Goal: Task Accomplishment & Management: Use online tool/utility

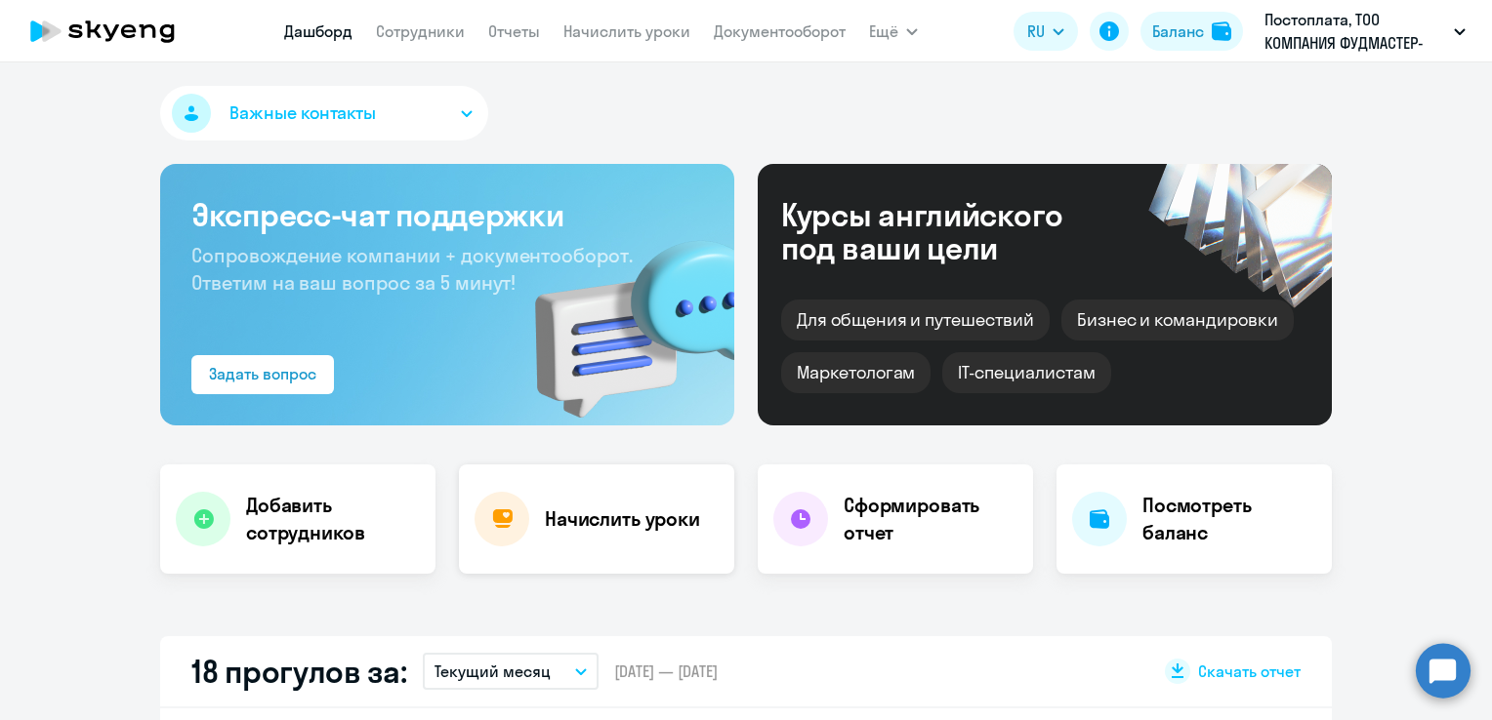
select select "30"
click at [402, 40] on link "Сотрудники" at bounding box center [420, 31] width 89 height 20
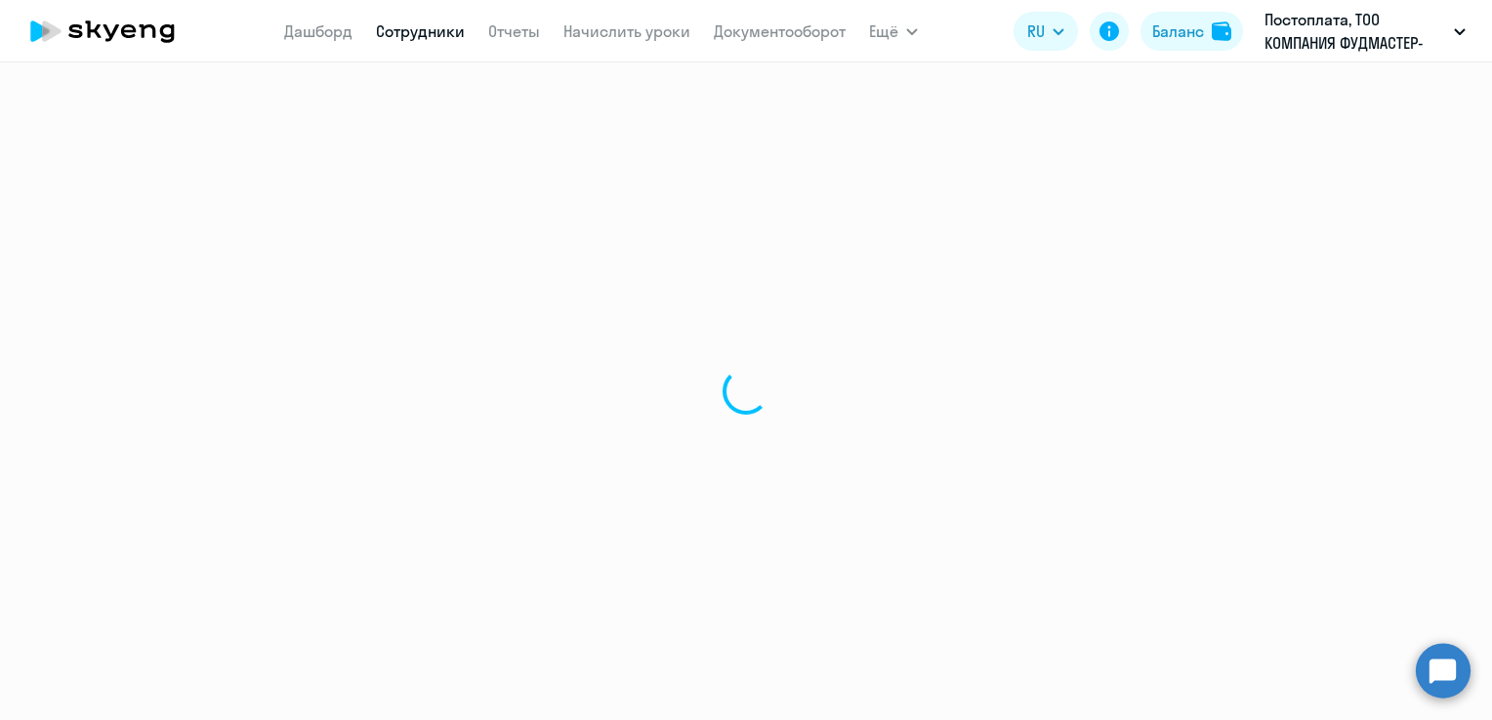
select select "30"
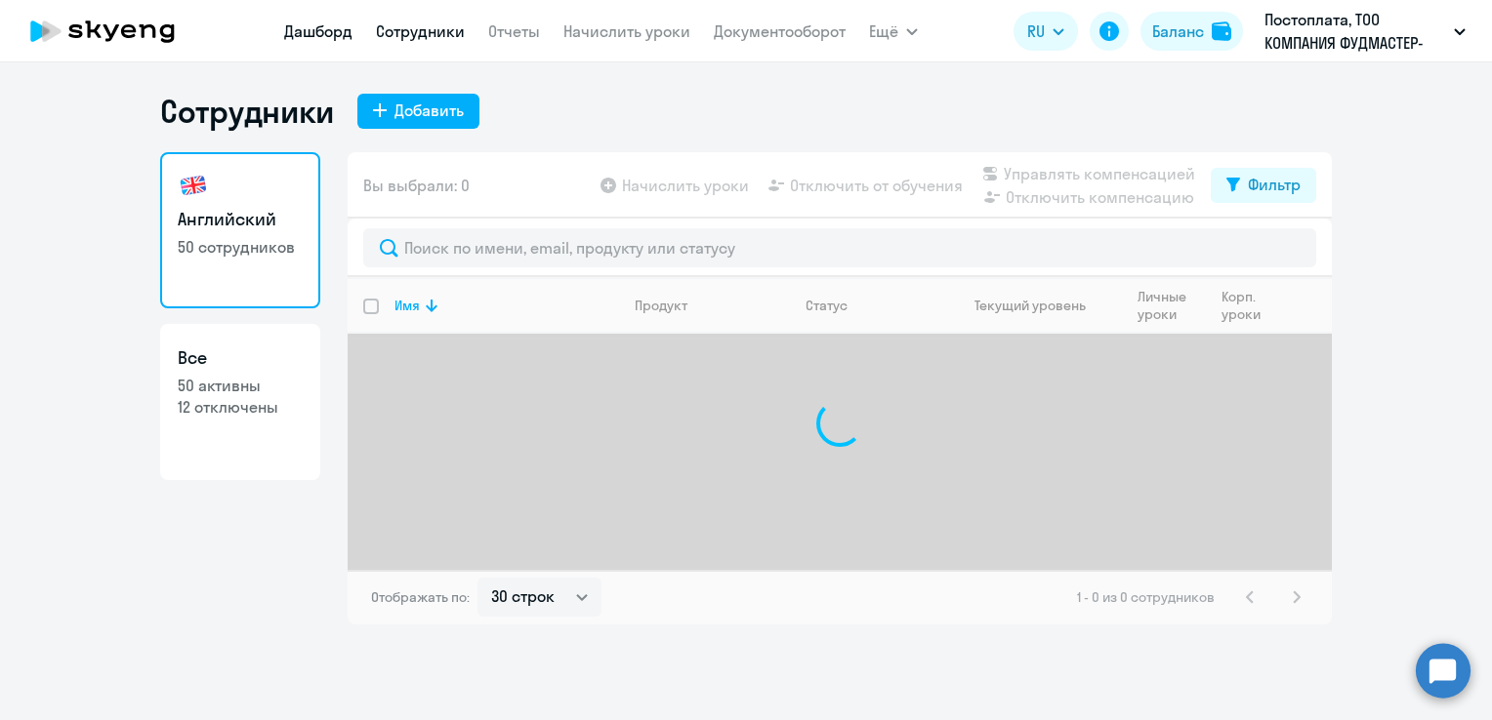
click at [332, 25] on link "Дашборд" at bounding box center [318, 31] width 68 height 20
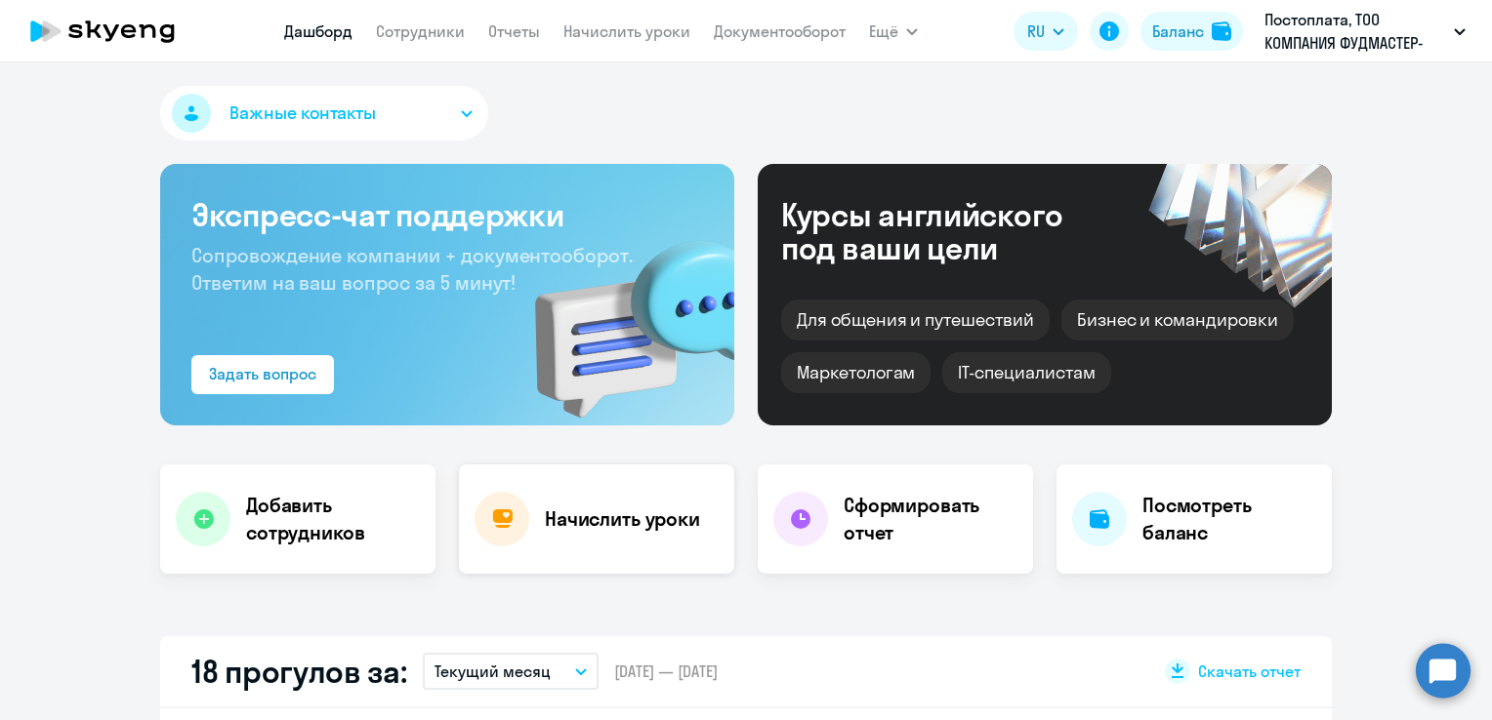
click at [644, 504] on div "Начислить уроки" at bounding box center [596, 519] width 275 height 109
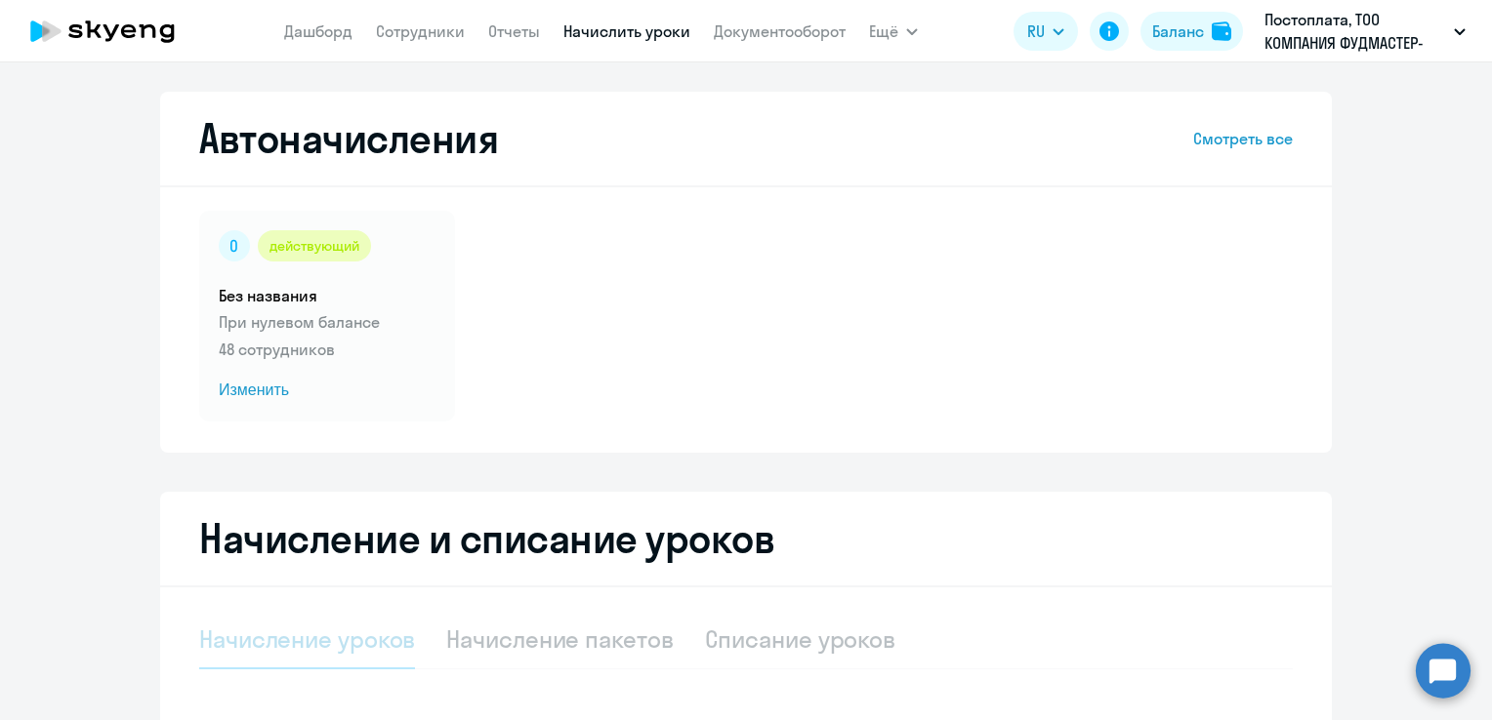
select select "10"
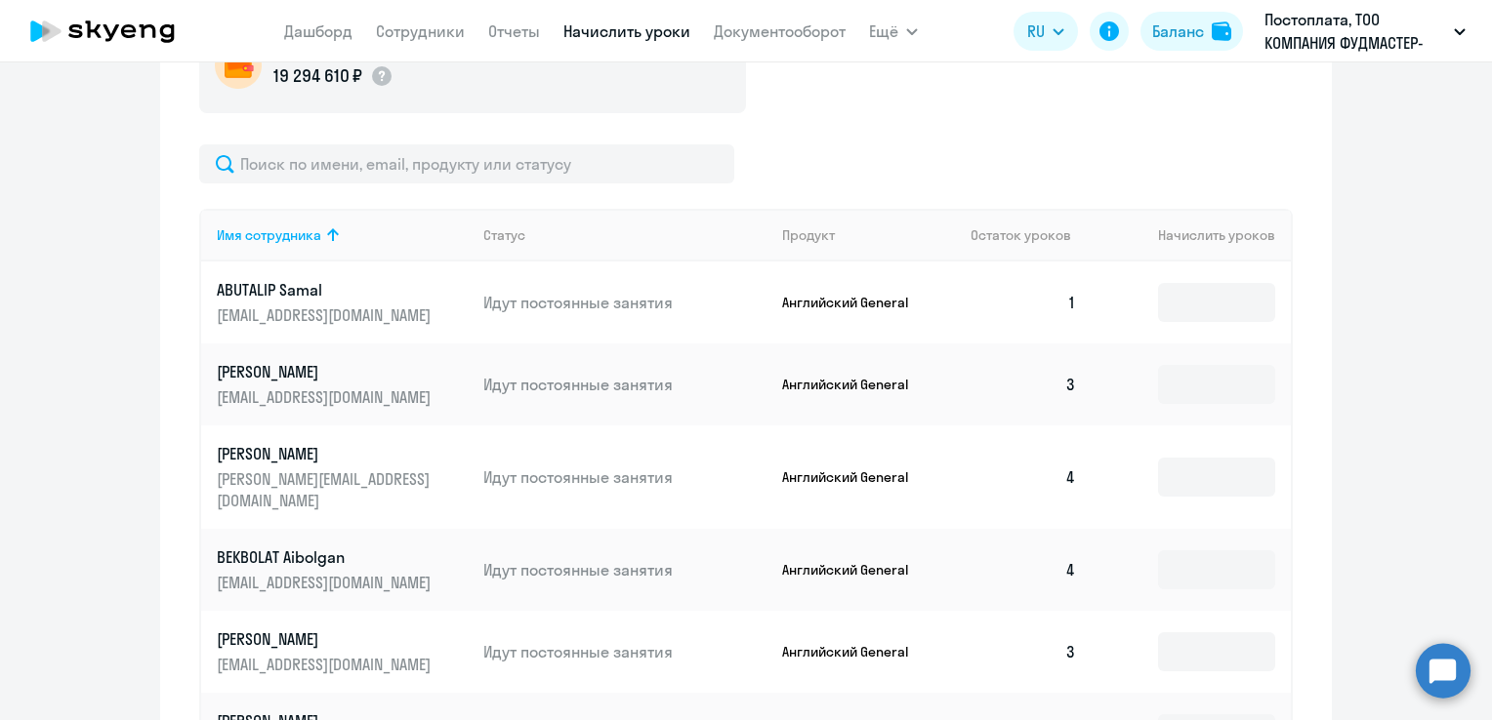
scroll to position [683, 0]
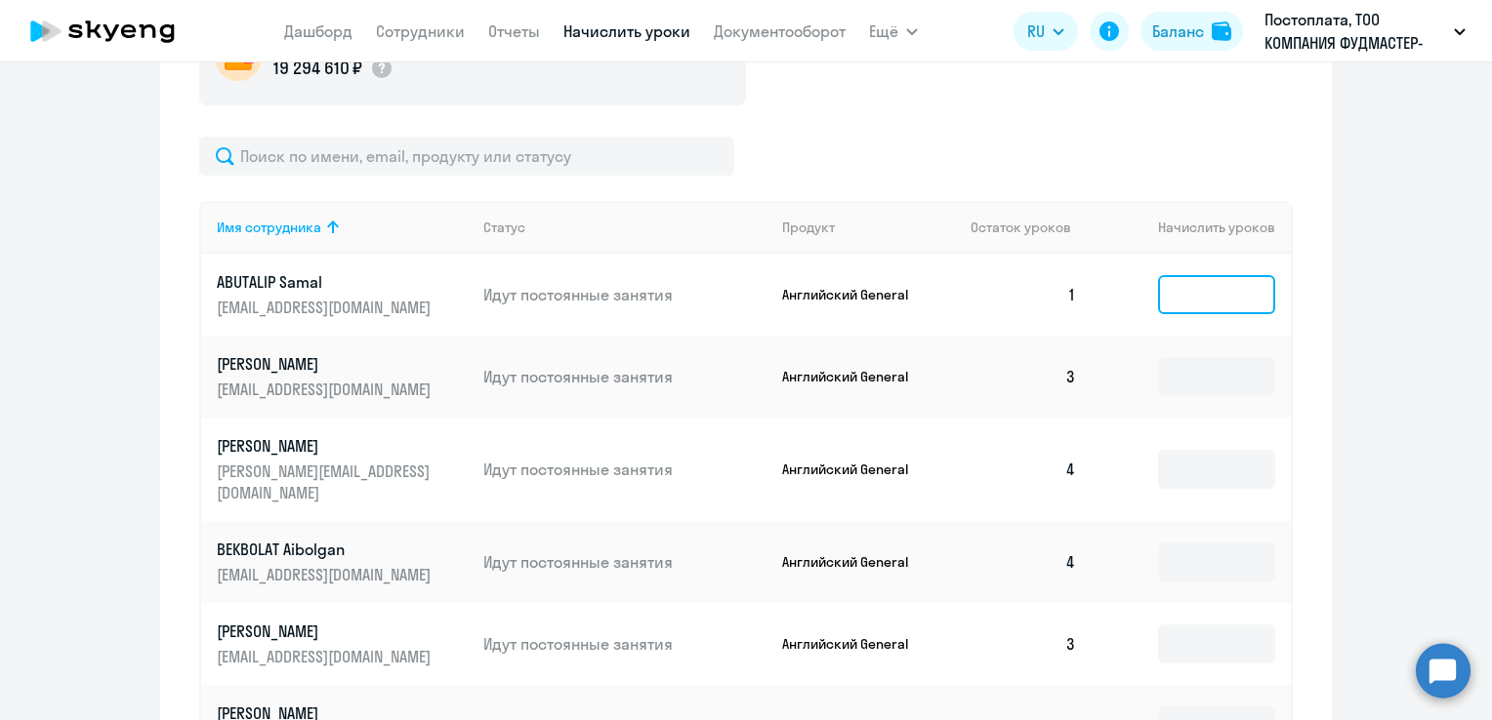
click at [1230, 308] on input at bounding box center [1216, 294] width 117 height 39
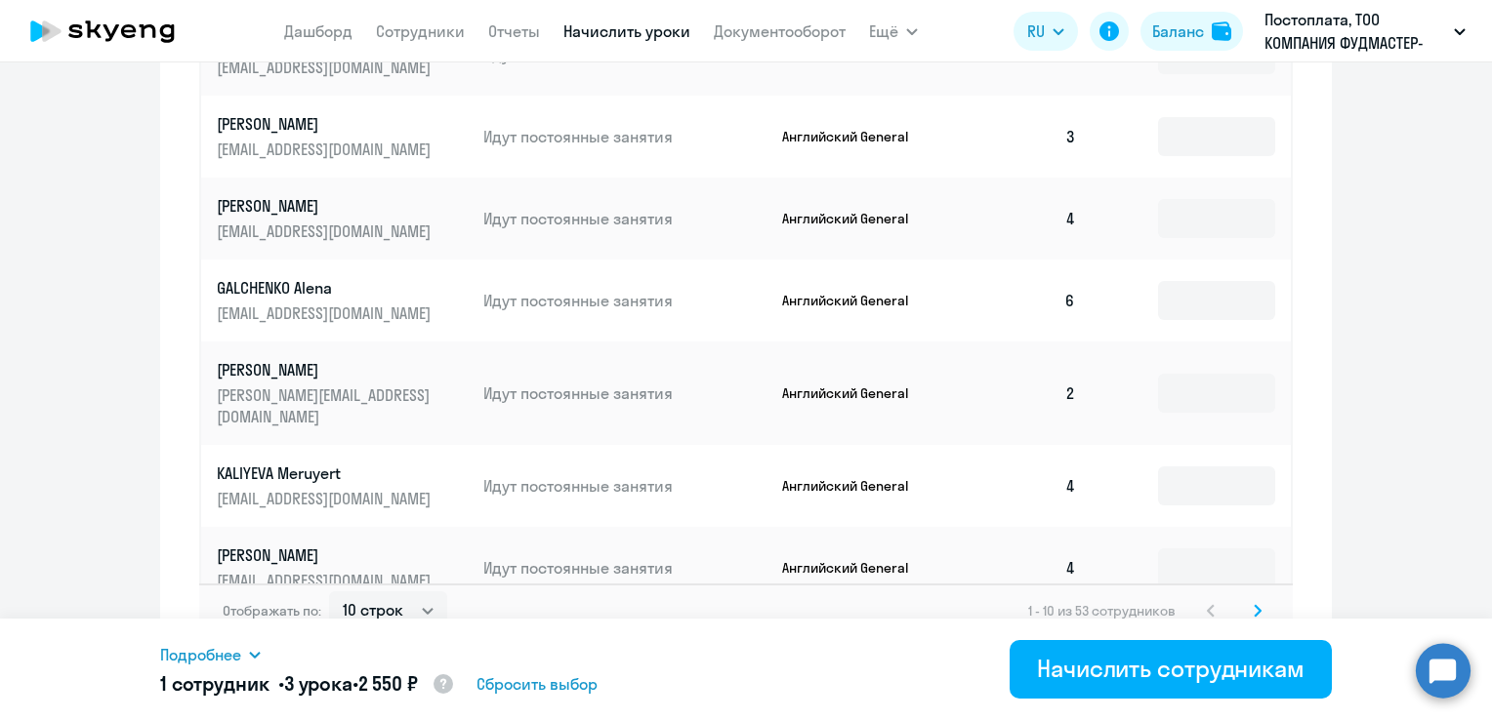
scroll to position [1200, 0]
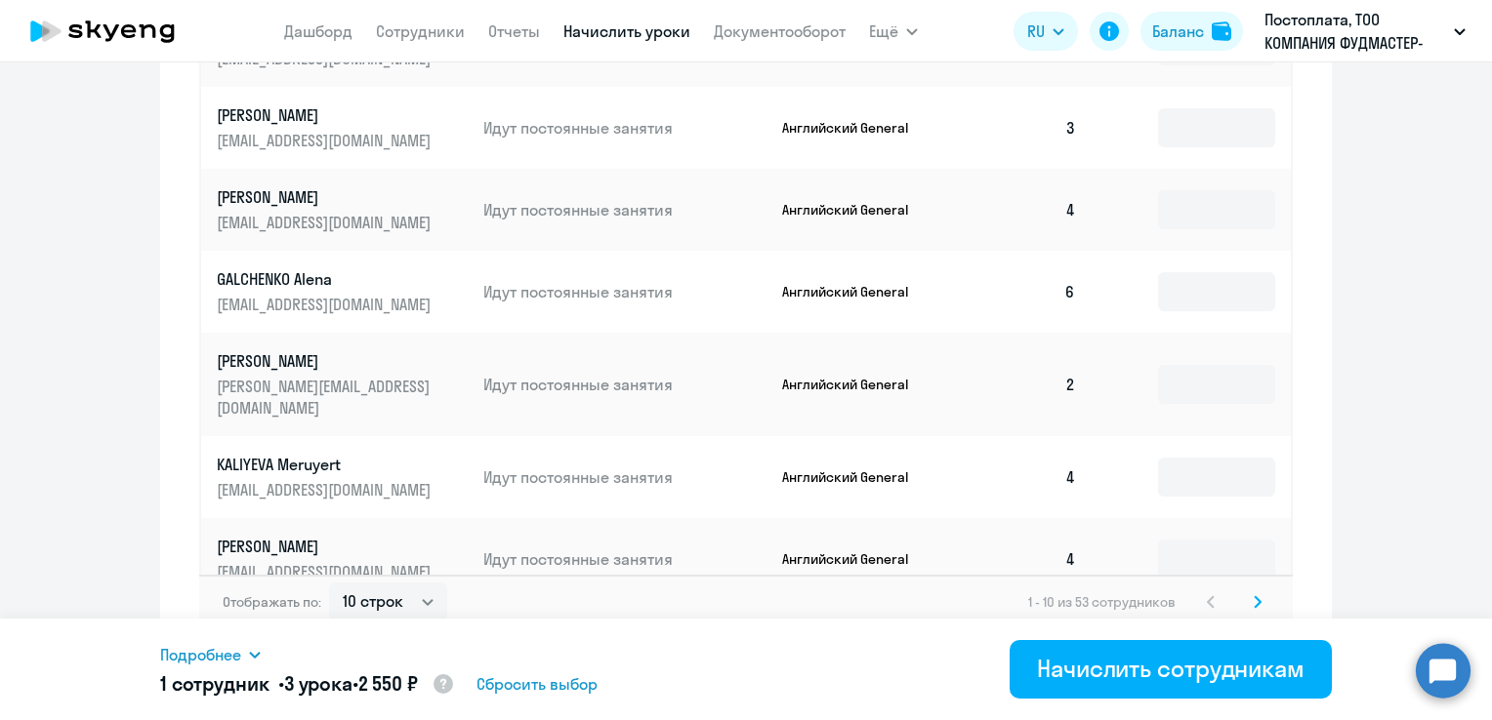
type input "3"
click at [1246, 591] on svg-icon at bounding box center [1257, 602] width 23 height 23
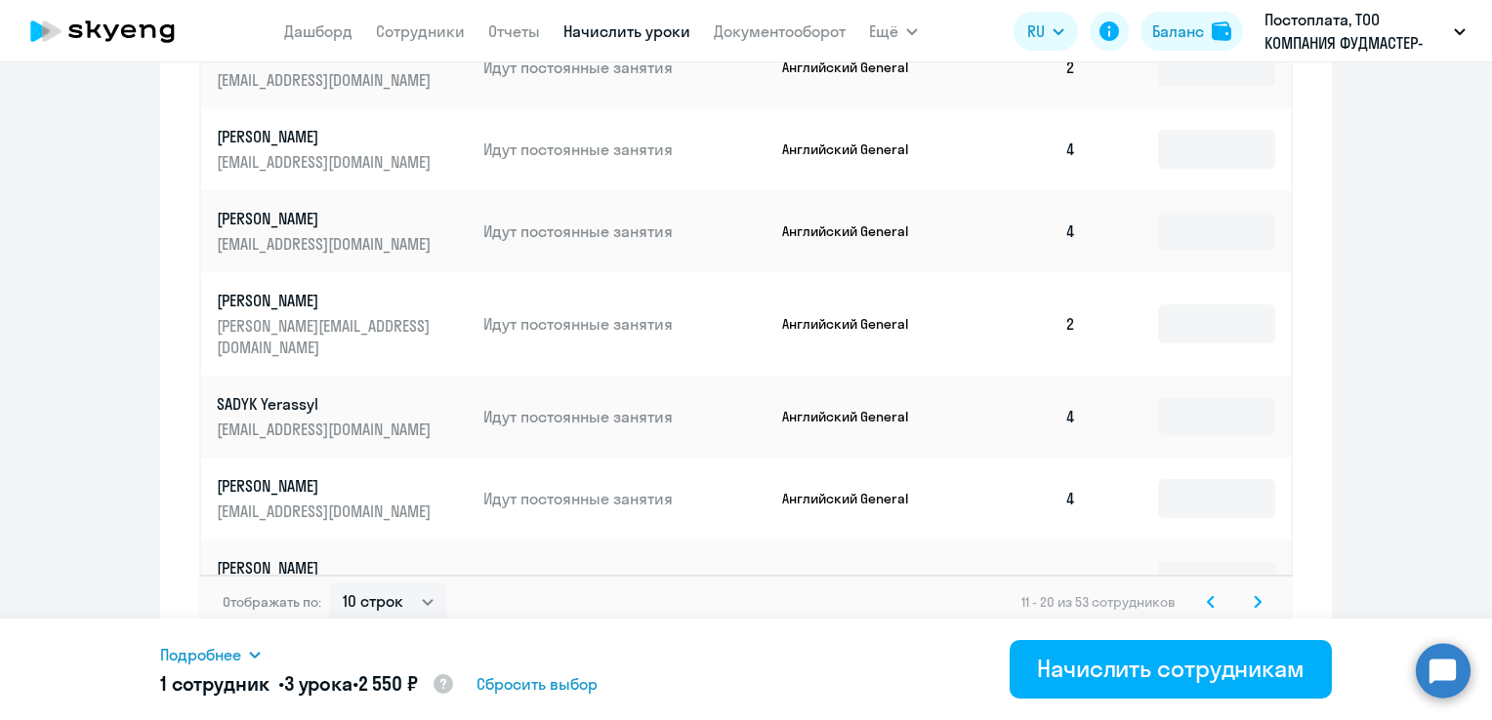
click at [1254, 596] on icon at bounding box center [1257, 601] width 6 height 11
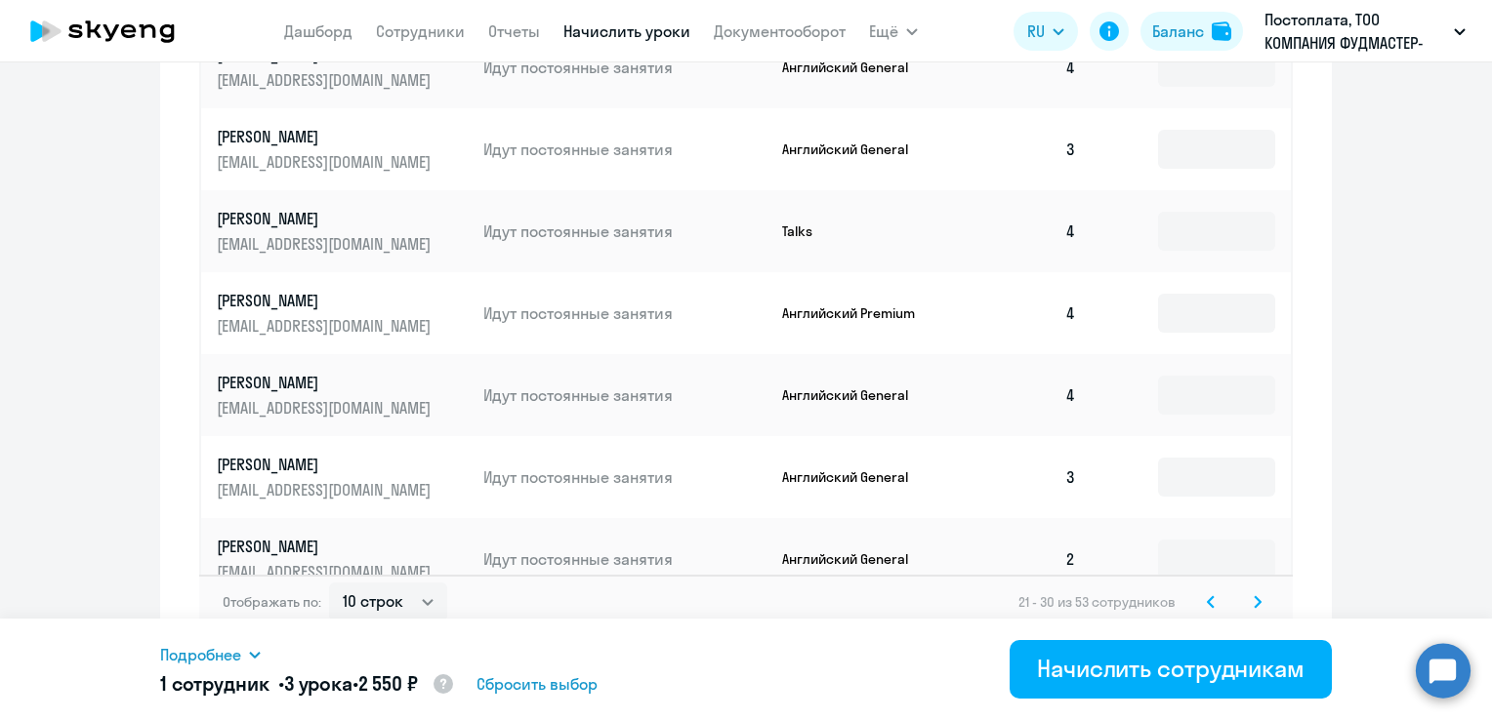
click at [1248, 592] on svg-icon at bounding box center [1257, 602] width 23 height 23
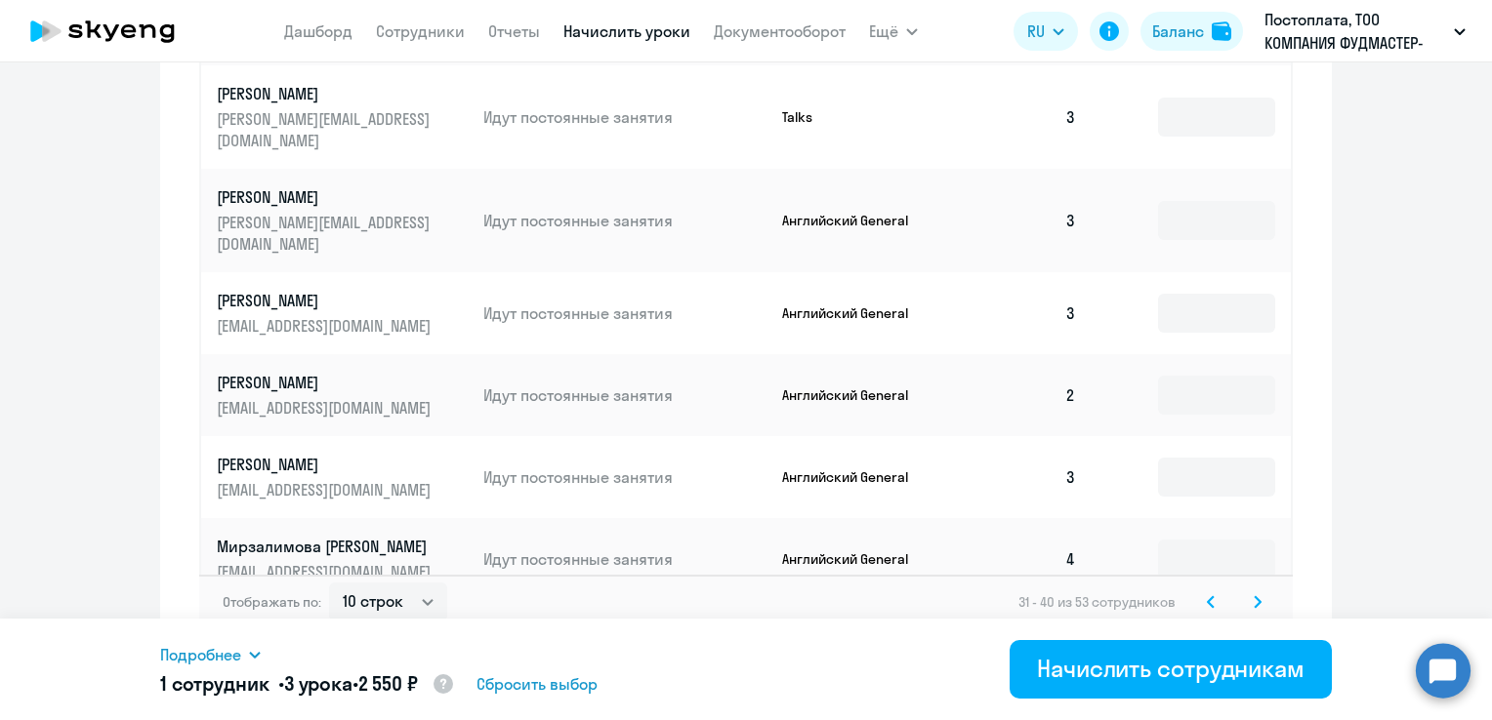
click at [1246, 591] on svg-icon at bounding box center [1257, 602] width 23 height 23
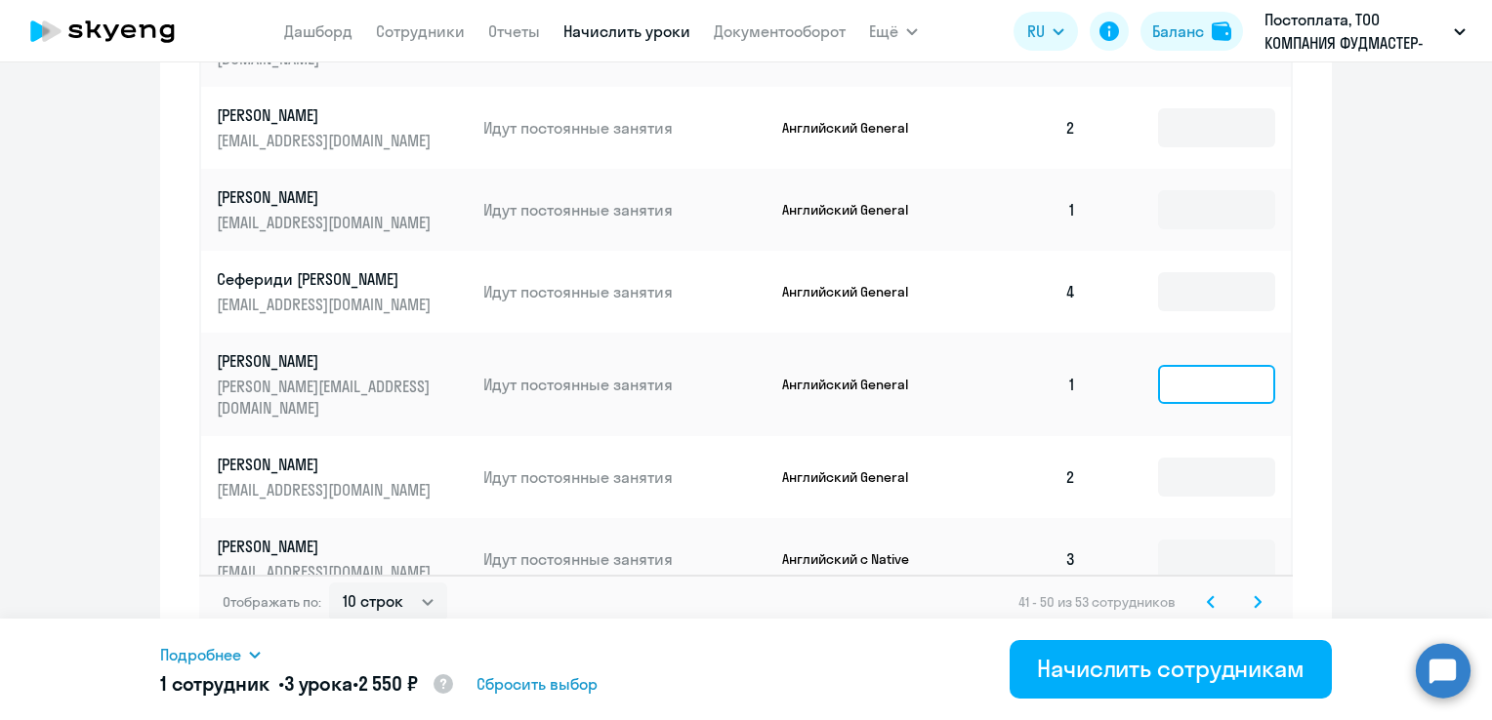
click at [1174, 365] on input at bounding box center [1216, 384] width 117 height 39
type input "3"
click at [1246, 591] on svg-icon at bounding box center [1257, 602] width 23 height 23
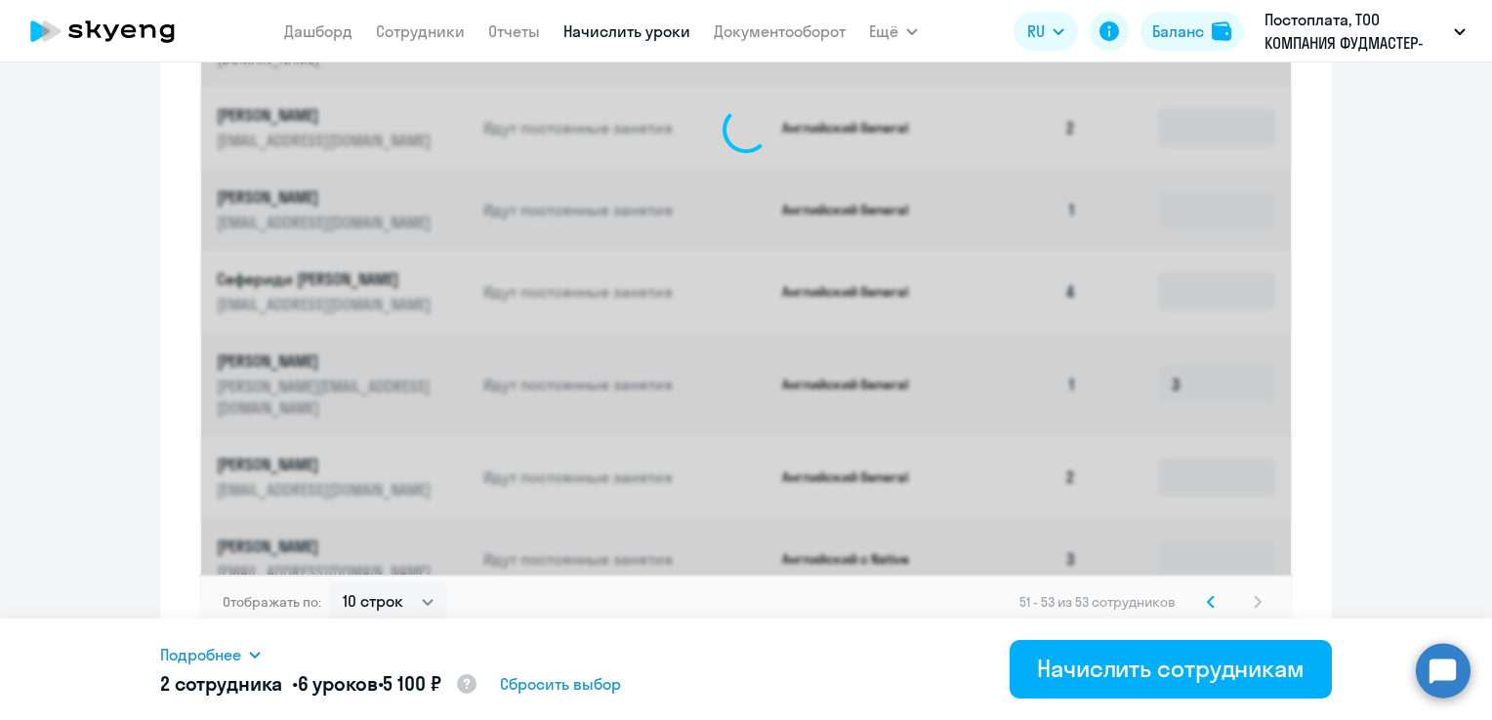
scroll to position [626, 0]
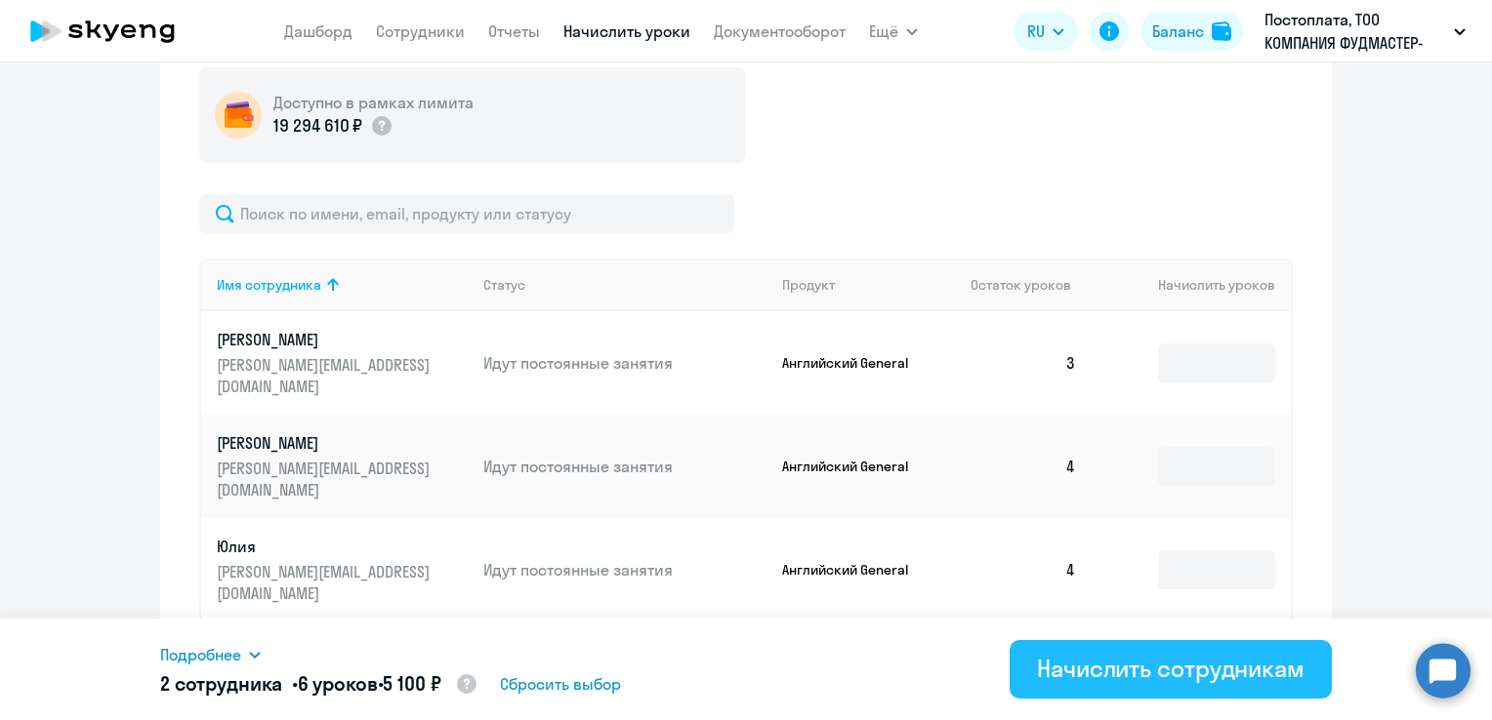
click at [1213, 661] on div "Начислить сотрудникам" at bounding box center [1170, 668] width 267 height 31
